Goal: Transaction & Acquisition: Purchase product/service

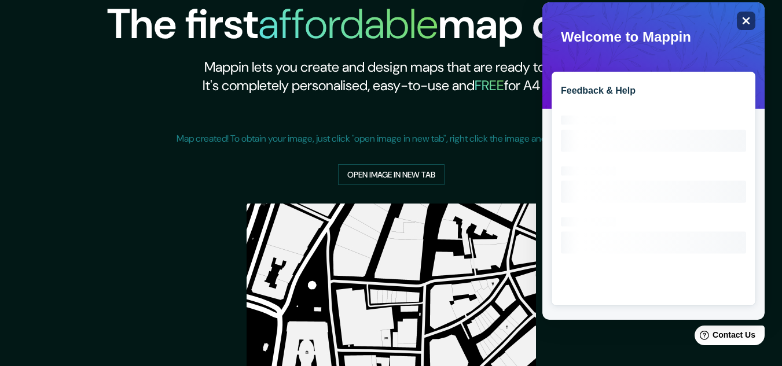
click at [752, 14] on div "Close" at bounding box center [746, 21] width 19 height 19
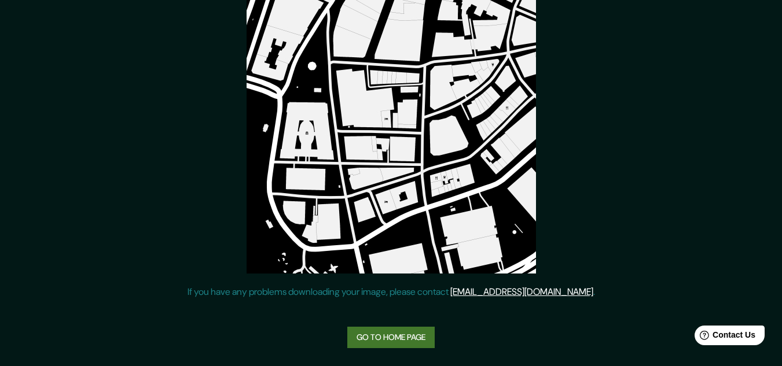
scroll to position [220, 0]
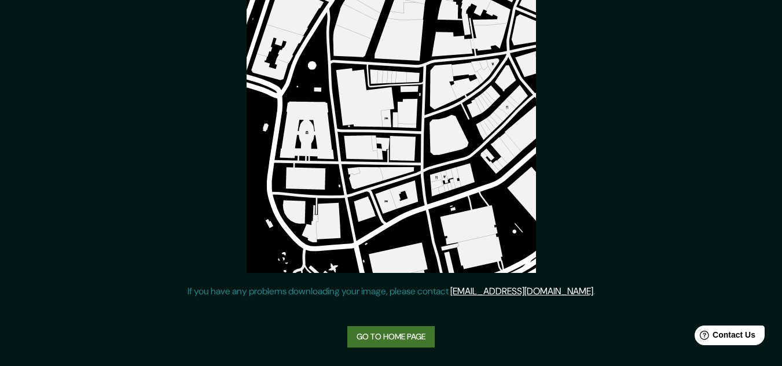
click at [418, 339] on link "Go to home page" at bounding box center [390, 336] width 87 height 21
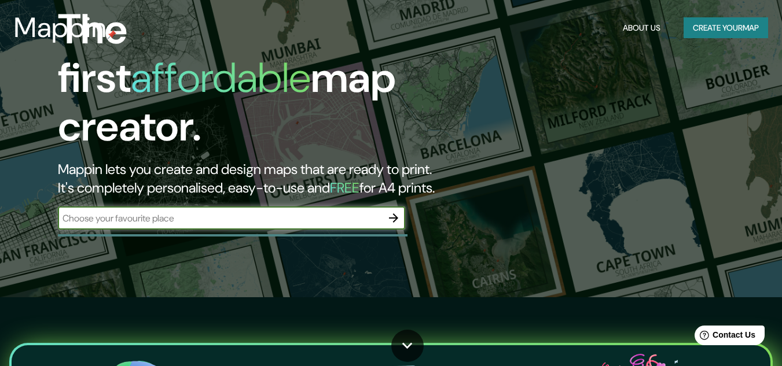
scroll to position [7, 0]
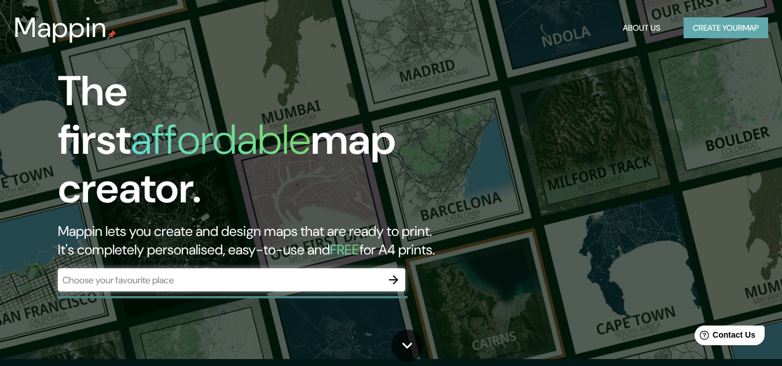
click at [732, 29] on button "Create your map" at bounding box center [725, 27] width 84 height 21
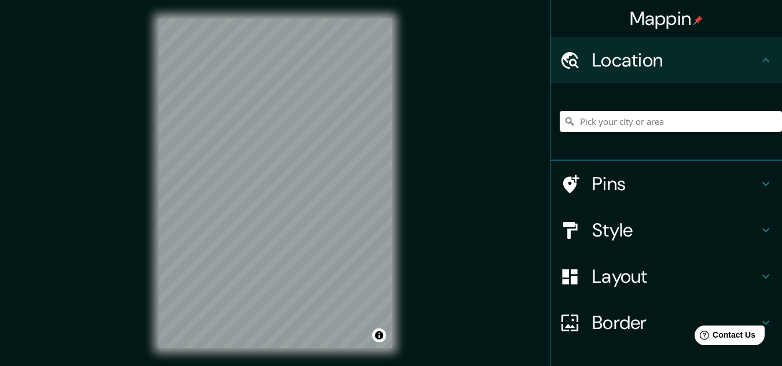
click at [411, 133] on div "Mappin Location Pins Style Layout Border Choose a border. Hint : you can make l…" at bounding box center [391, 192] width 782 height 385
click at [148, 163] on div "© Mapbox © OpenStreetMap Improve this map" at bounding box center [275, 183] width 270 height 367
click at [457, 160] on div "Mappin Location Pins Style Layout Border Choose a border. Hint : you can make l…" at bounding box center [391, 192] width 782 height 385
click at [613, 228] on h4 "Style" at bounding box center [675, 230] width 167 height 23
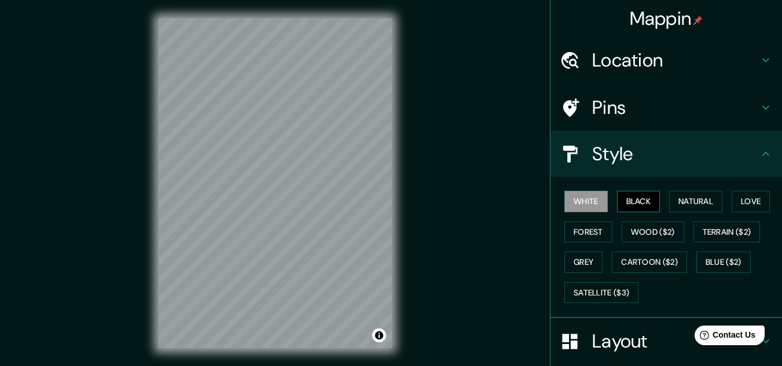
click at [646, 208] on button "Black" at bounding box center [638, 201] width 43 height 21
click at [590, 198] on button "White" at bounding box center [585, 201] width 43 height 21
drag, startPoint x: 637, startPoint y: 214, endPoint x: 645, endPoint y: 215, distance: 8.2
click at [645, 215] on div "White Black Natural Love Forest Wood ($2) Terrain ($2) Grey Cartoon ($2) Blue (…" at bounding box center [671, 247] width 222 height 122
click at [669, 207] on button "Natural" at bounding box center [695, 201] width 53 height 21
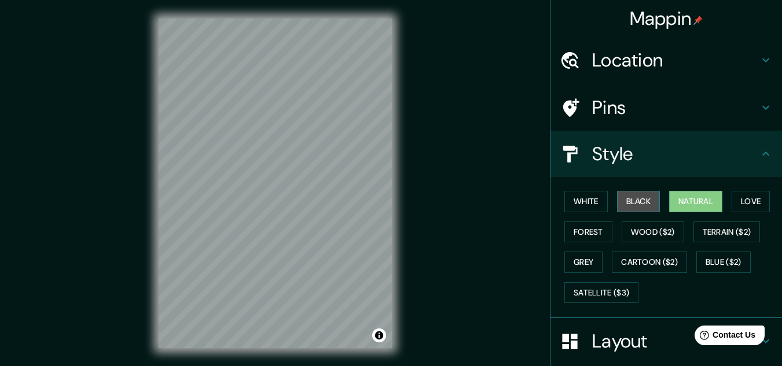
click at [644, 205] on button "Black" at bounding box center [638, 201] width 43 height 21
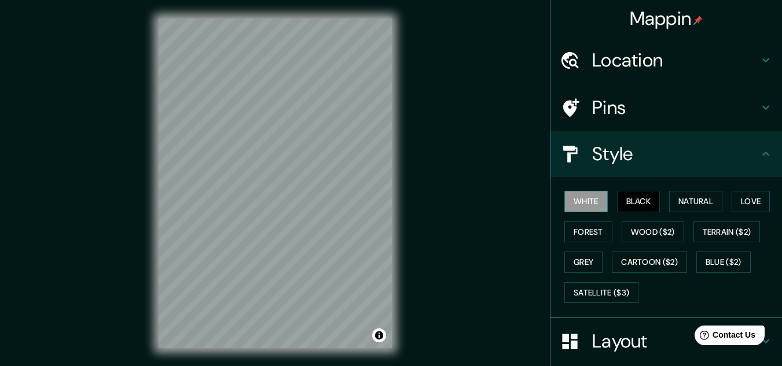
click at [575, 205] on button "White" at bounding box center [585, 201] width 43 height 21
drag, startPoint x: 620, startPoint y: 204, endPoint x: 587, endPoint y: 205, distance: 33.0
click at [617, 204] on button "Black" at bounding box center [638, 201] width 43 height 21
click at [586, 205] on button "White" at bounding box center [585, 201] width 43 height 21
click at [629, 198] on button "Black" at bounding box center [638, 201] width 43 height 21
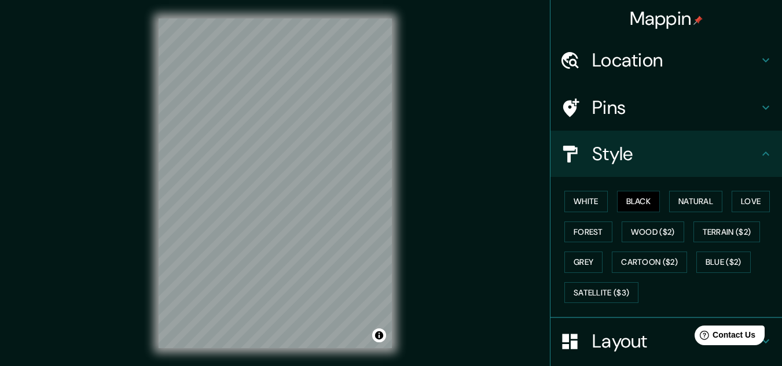
click at [444, 163] on div "Mappin Location Pins Style White Black Natural Love Forest Wood ($2) Terrain ($…" at bounding box center [391, 192] width 782 height 385
click at [157, 174] on div "© Mapbox © OpenStreetMap Improve this map" at bounding box center [275, 183] width 270 height 367
